Goal: Task Accomplishment & Management: Complete application form

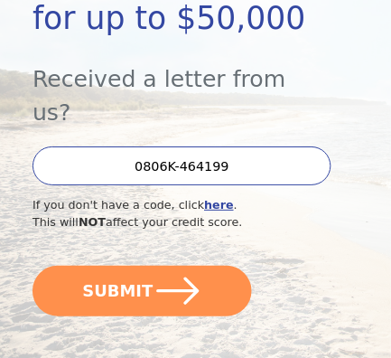
scroll to position [395, 0]
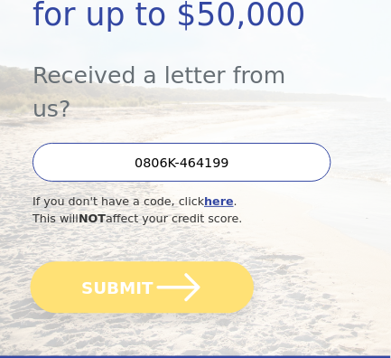
click at [211, 261] on button "SUBMIT" at bounding box center [143, 287] width 224 height 52
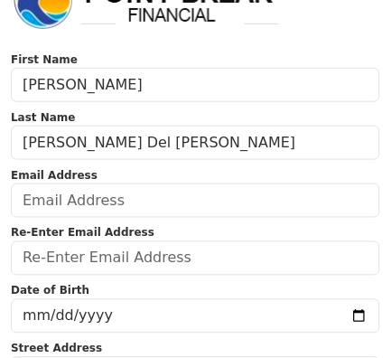
scroll to position [58, 0]
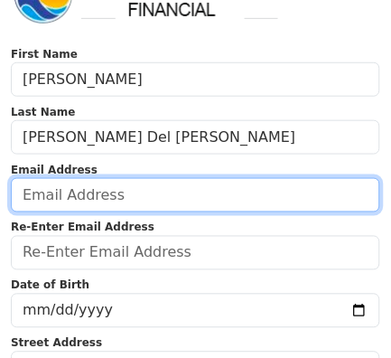
click at [301, 197] on input "email" at bounding box center [196, 195] width 370 height 34
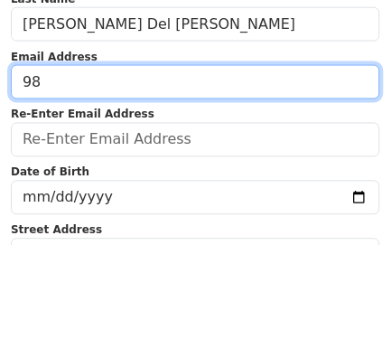
type input "9"
type input "fabiolima85@gmail.com"
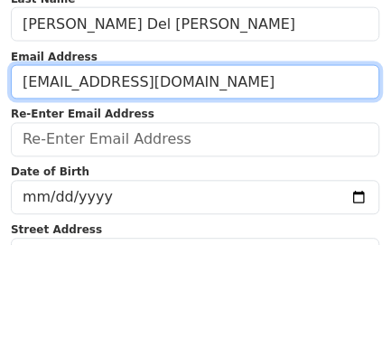
type input "fabiolima85@gmail.com"
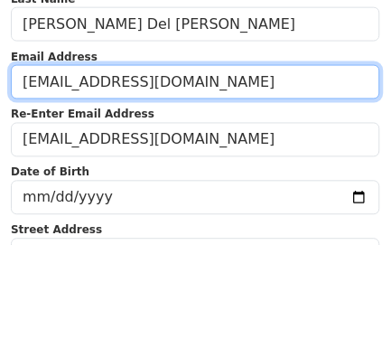
type input "(239) 286-0009"
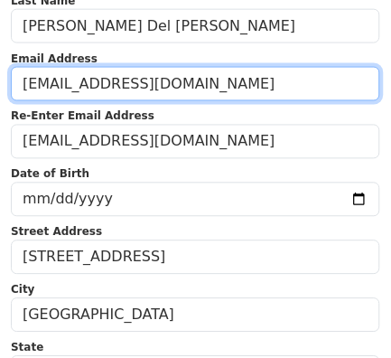
scroll to position [169, 0]
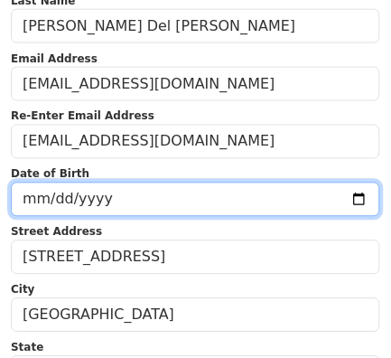
click at [32, 194] on input "date" at bounding box center [196, 200] width 370 height 34
click at [35, 202] on input "date" at bounding box center [196, 200] width 370 height 34
type input "1977-11-29"
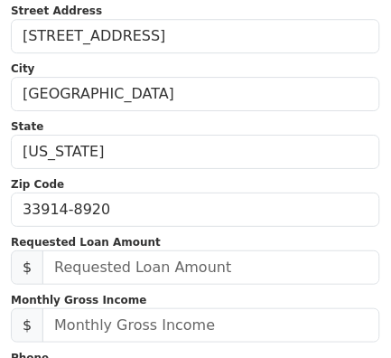
scroll to position [391, 0]
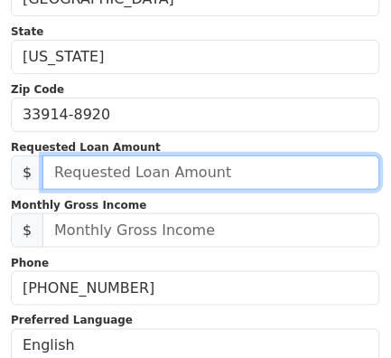
click at [258, 176] on input "text" at bounding box center [211, 172] width 338 height 34
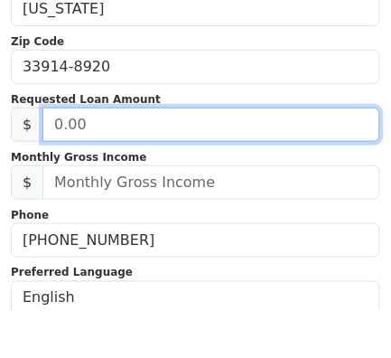
scroll to position [485, 0]
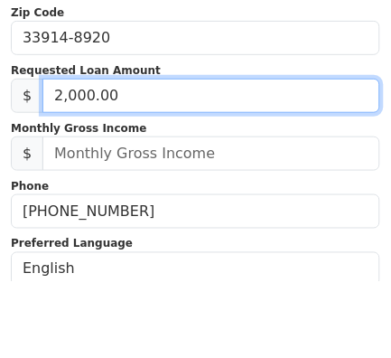
type input "20,000.00"
click at [238, 168] on input "20,000.00" at bounding box center [211, 172] width 338 height 34
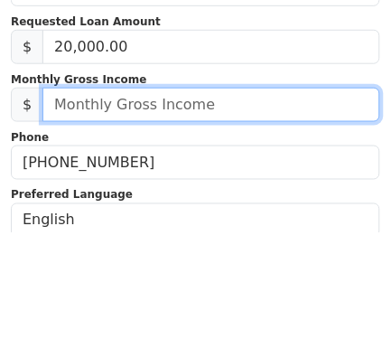
click at [285, 238] on input "text" at bounding box center [211, 230] width 338 height 34
type input "7,000.00"
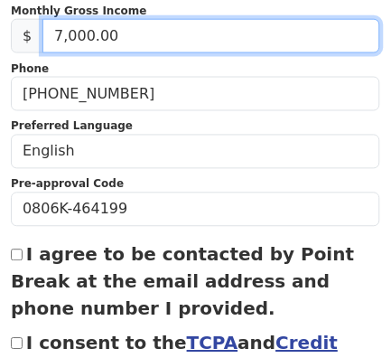
scroll to position [710, 0]
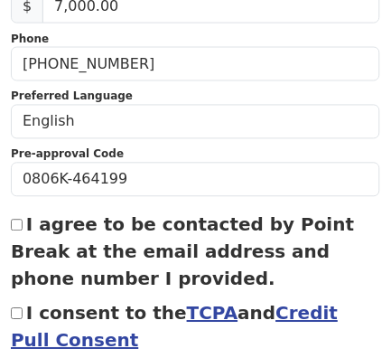
click at [16, 221] on input "I agree to be contacted by Point Break at the email address and phone number I …" at bounding box center [17, 226] width 12 height 12
checkbox input "true"
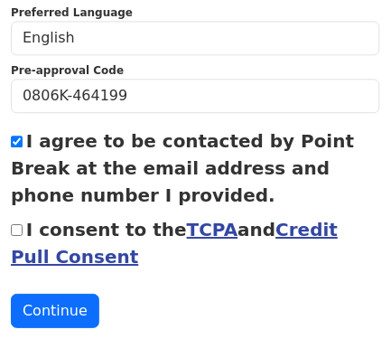
scroll to position [796, 0]
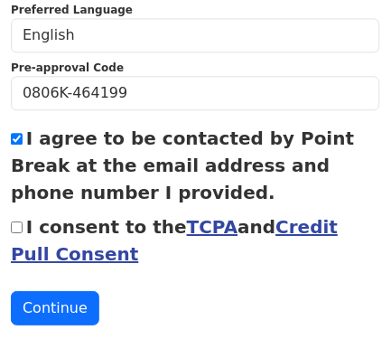
click at [13, 221] on input "I consent to the TCPA and Credit Pull Consent" at bounding box center [17, 227] width 12 height 12
checkbox input "true"
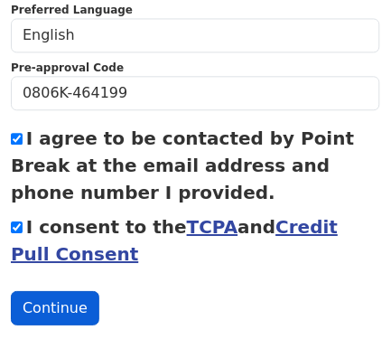
click at [60, 300] on button "Continue" at bounding box center [55, 308] width 89 height 34
